Goal: Task Accomplishment & Management: Manage account settings

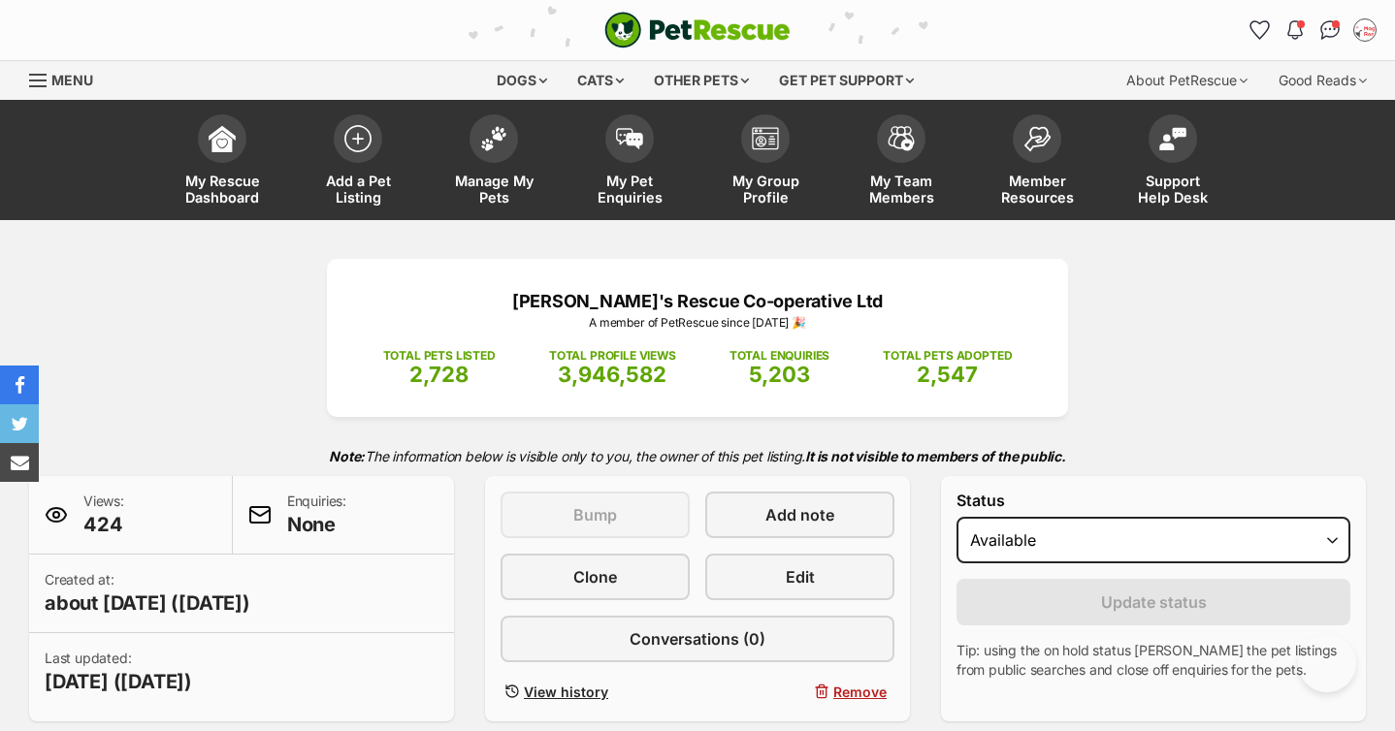
click at [502, 137] on img at bounding box center [493, 138] width 27 height 25
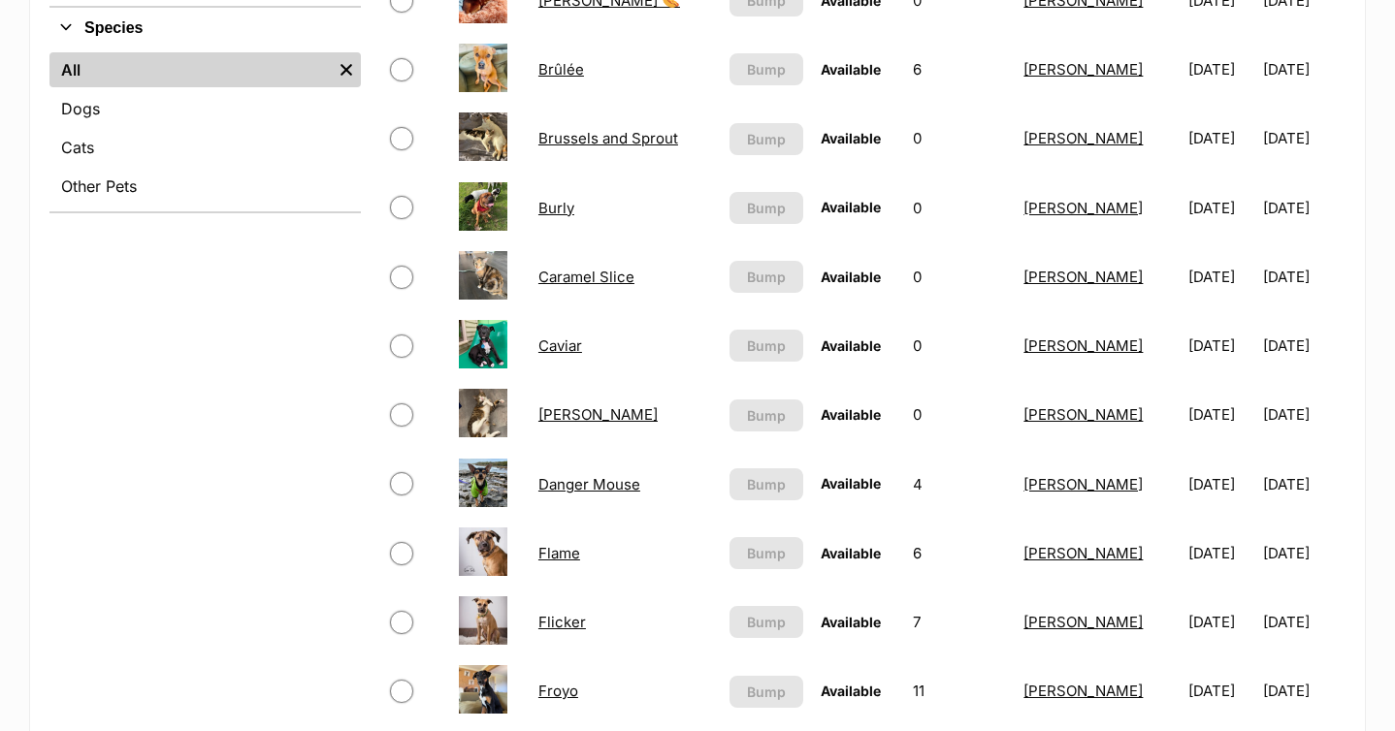
scroll to position [759, 0]
click at [596, 487] on link "Danger Mouse" at bounding box center [589, 483] width 102 height 18
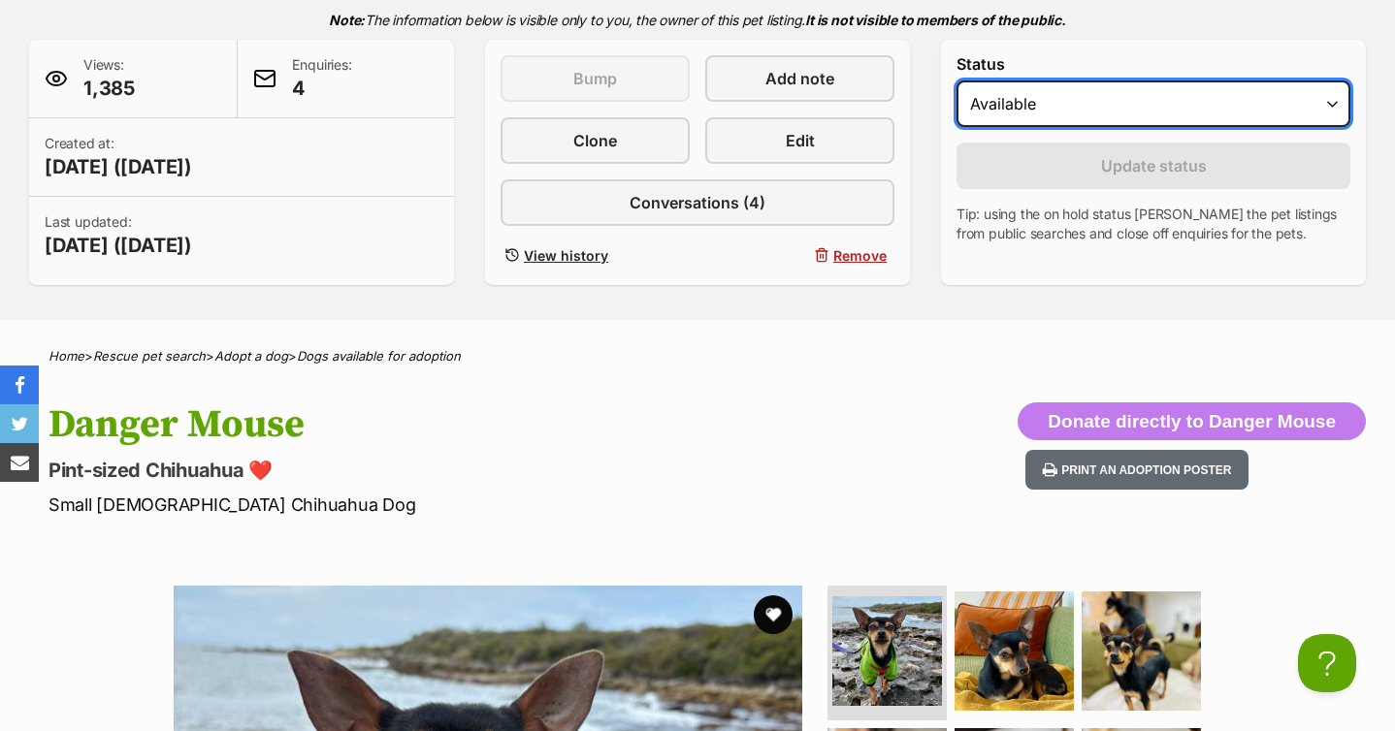
click at [1070, 107] on select "Draft - not available as listing has enquires Available On hold Adopted" at bounding box center [1153, 104] width 394 height 47
select select "on_hold"
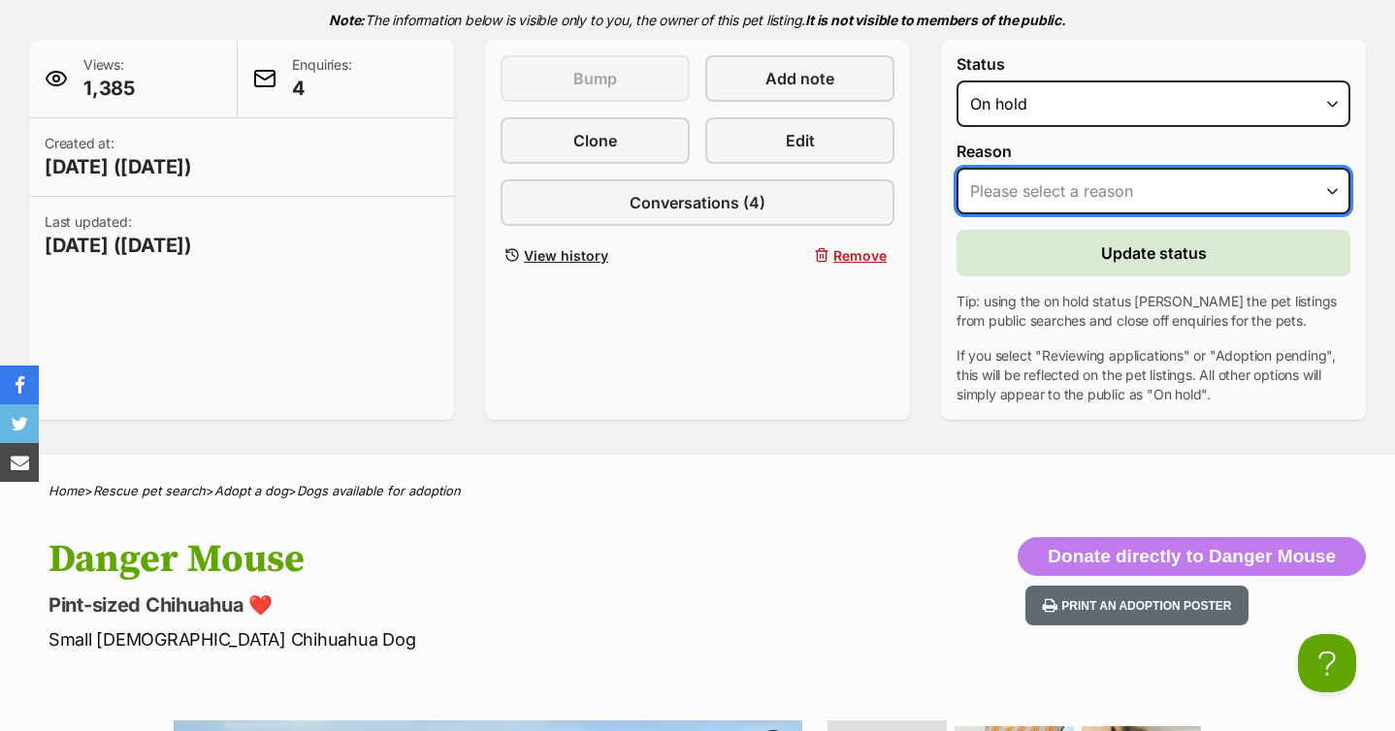
click at [1020, 184] on select "Please select a reason Medical reasons Reviewing applications Adoption pending …" at bounding box center [1153, 191] width 394 height 47
select select "reviewing_applications"
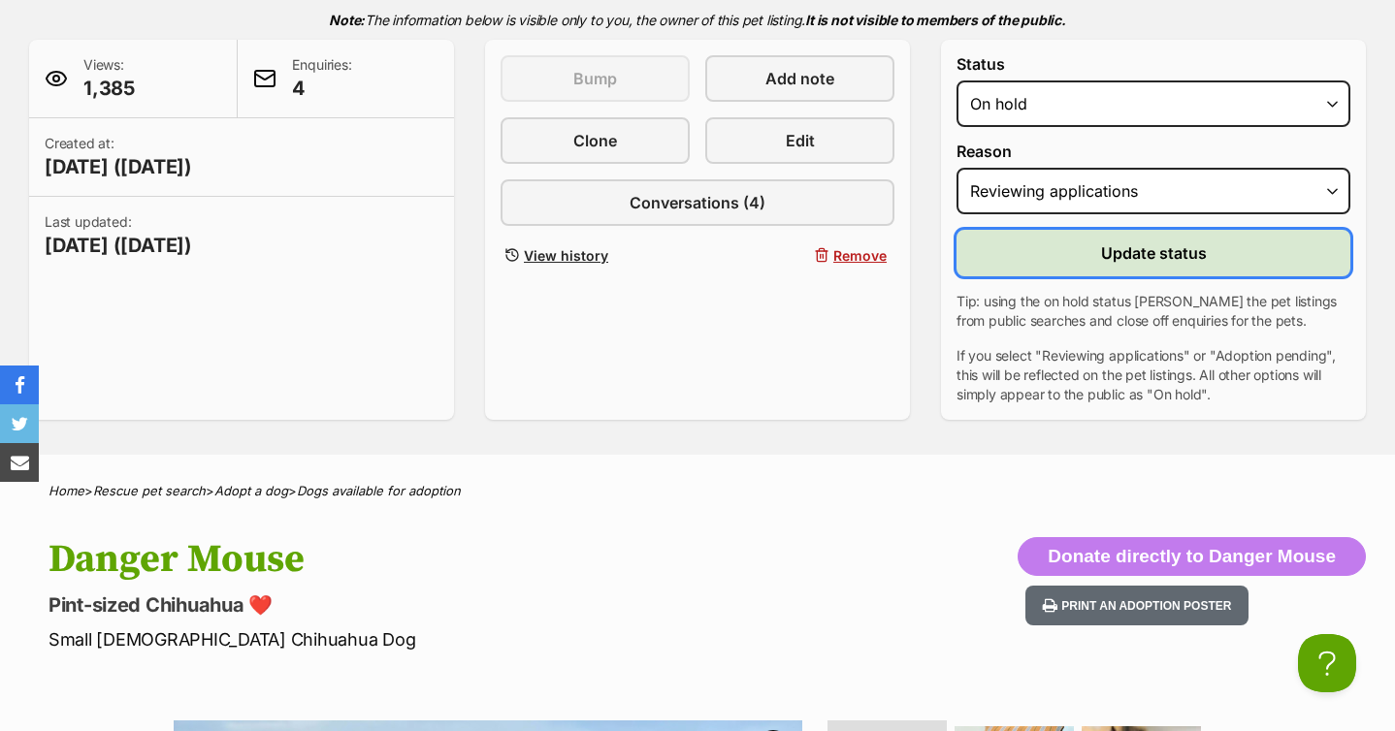
click at [1085, 269] on button "Update status" at bounding box center [1153, 253] width 394 height 47
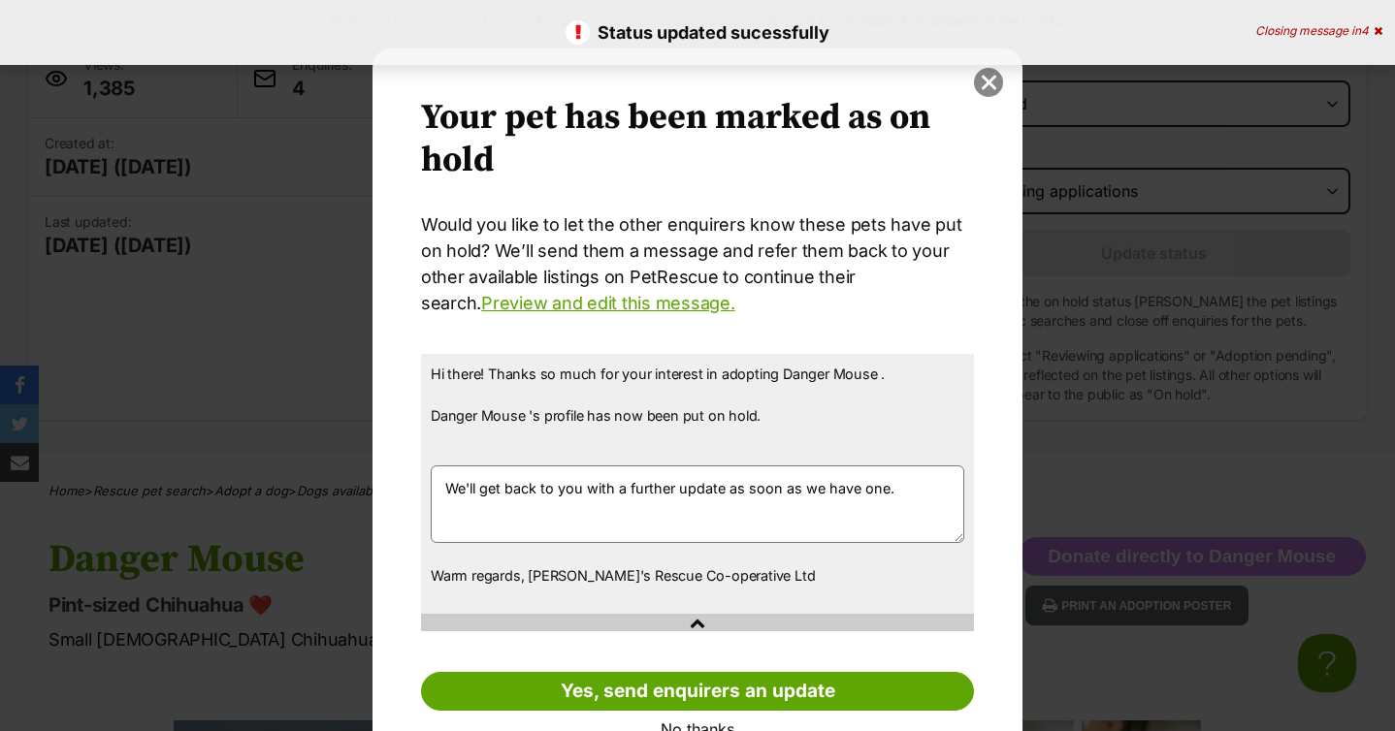
click at [989, 88] on button "close" at bounding box center [988, 82] width 29 height 29
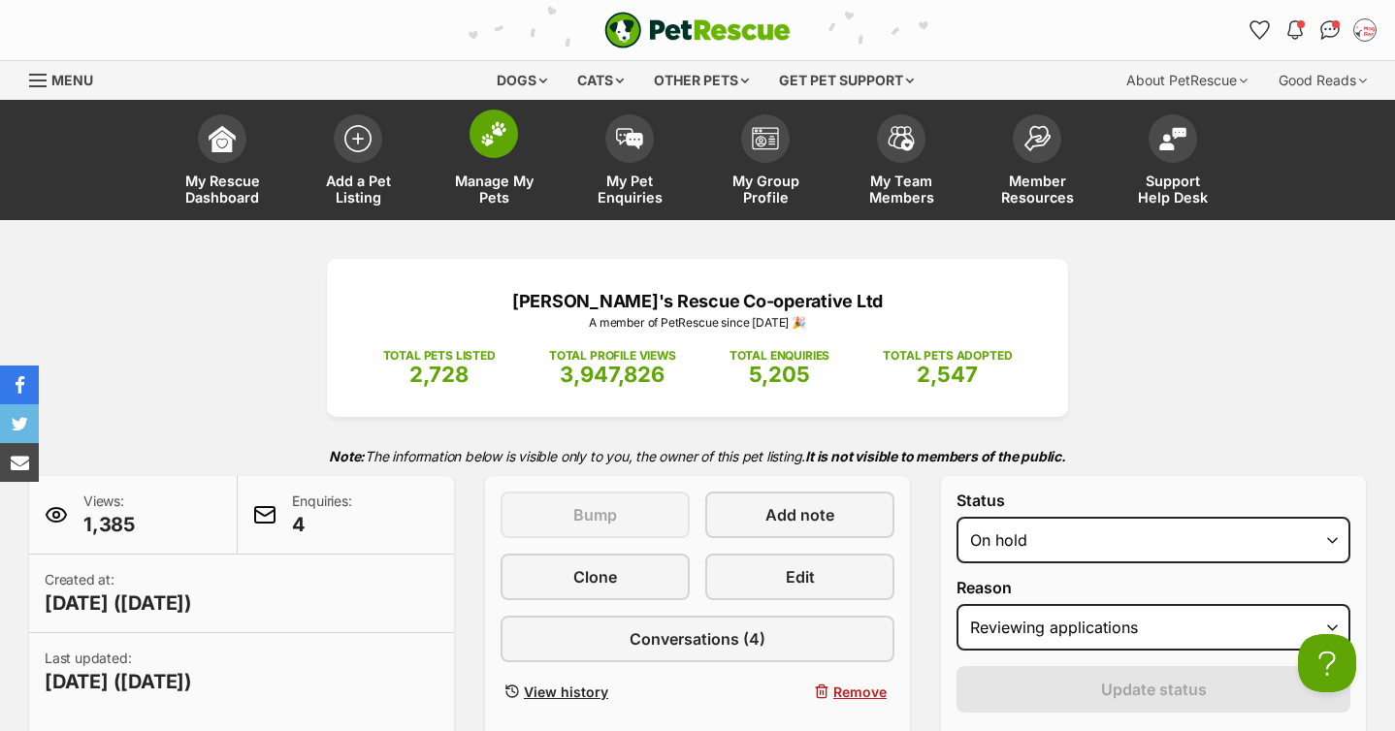
click at [485, 129] on img at bounding box center [493, 133] width 27 height 25
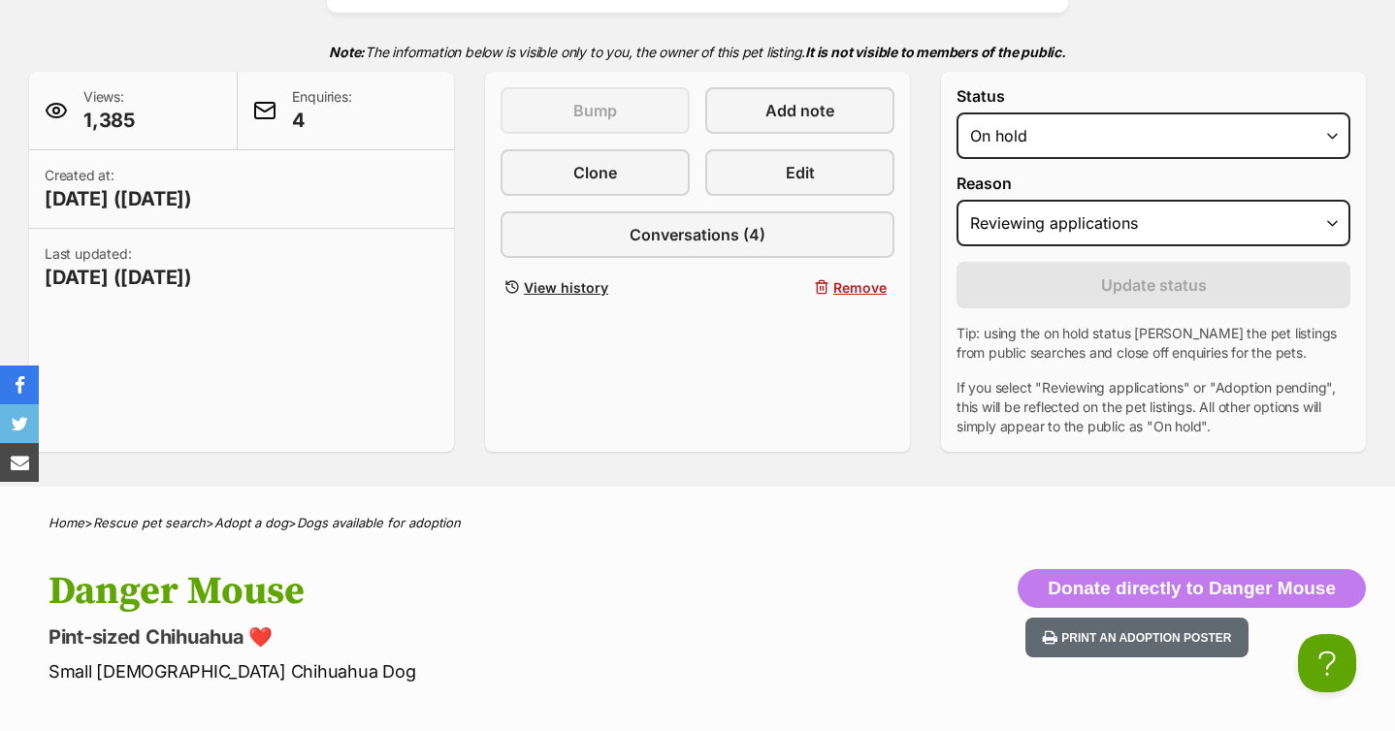
scroll to position [567, 0]
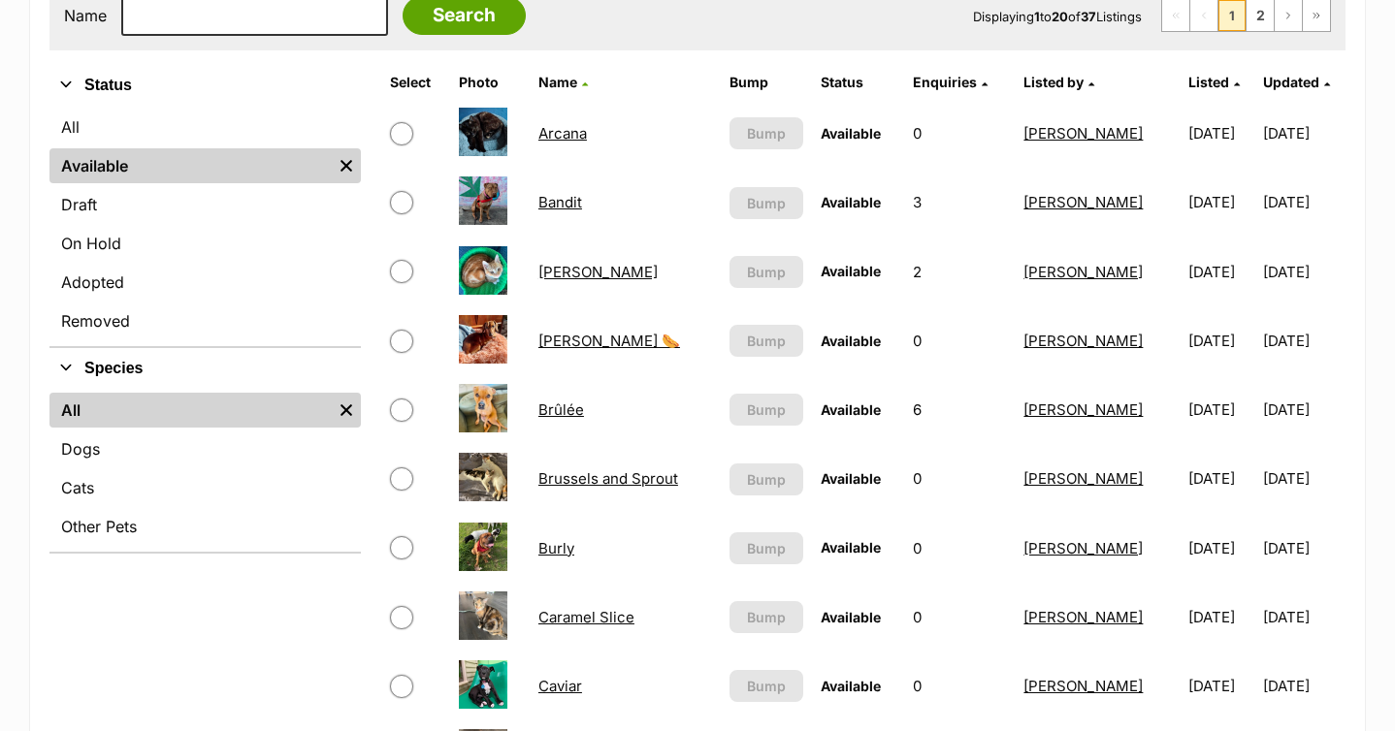
scroll to position [87, 0]
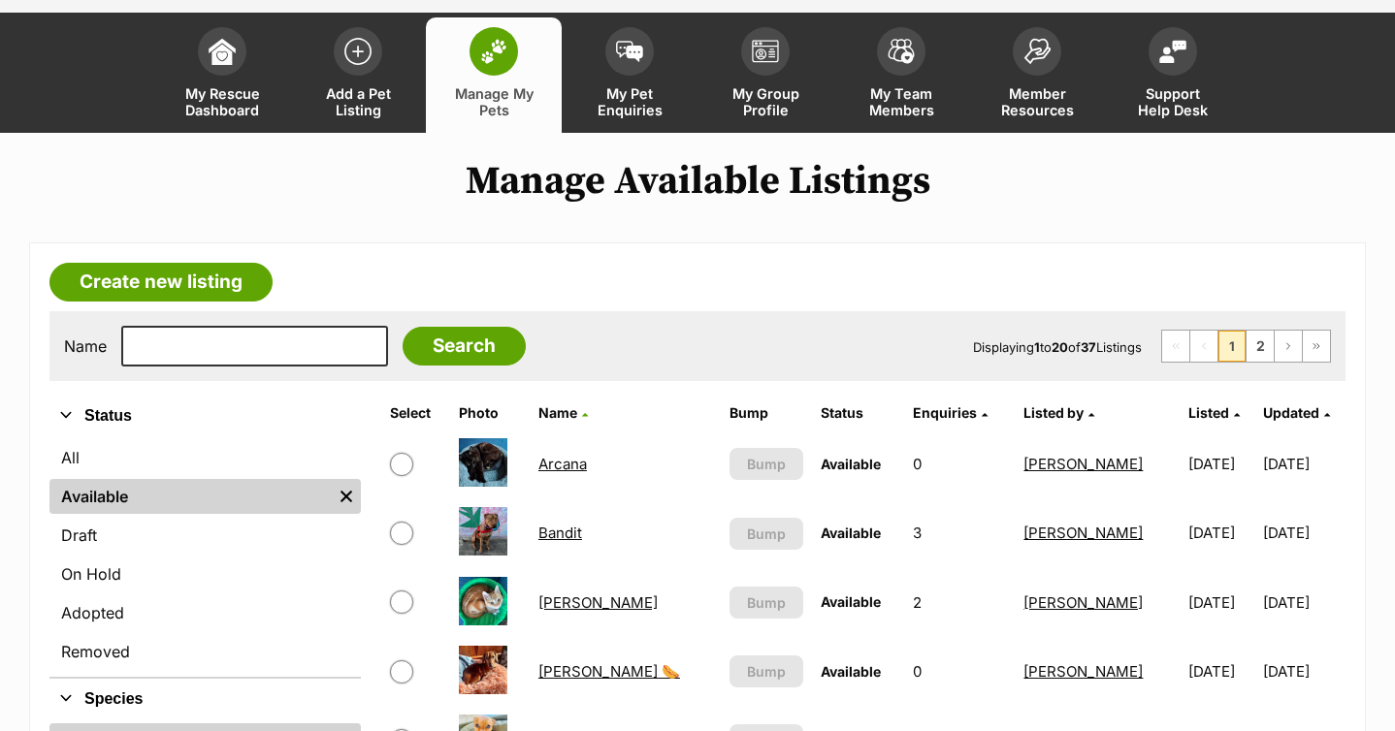
click at [483, 48] on img at bounding box center [493, 51] width 27 height 25
